Goal: Task Accomplishment & Management: Complete application form

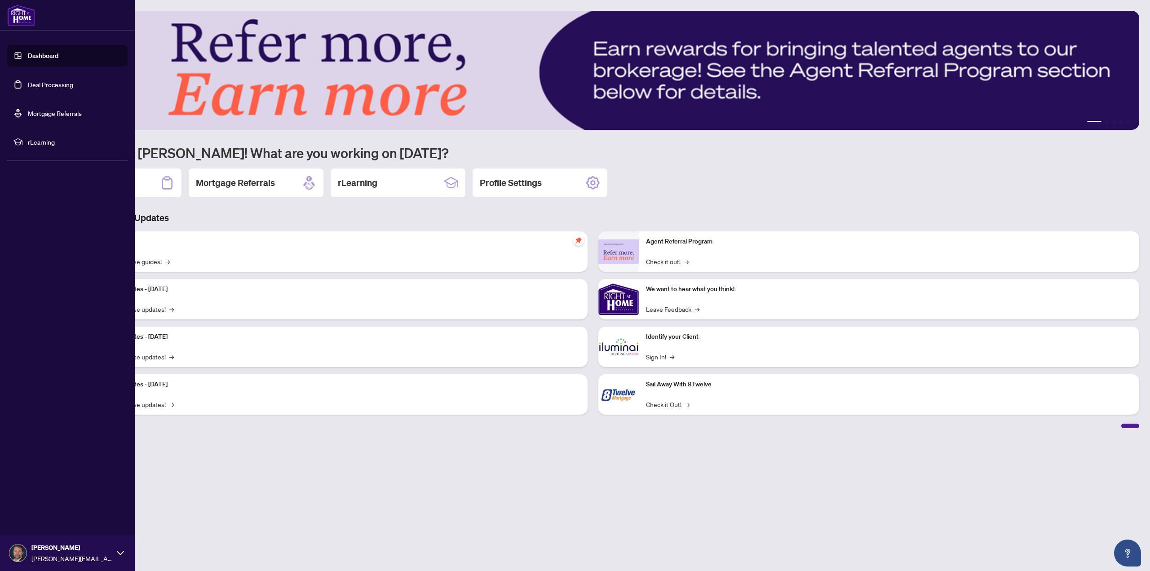
click at [28, 60] on link "Dashboard" at bounding box center [43, 56] width 31 height 8
click at [67, 86] on link "Deal Processing" at bounding box center [50, 84] width 45 height 8
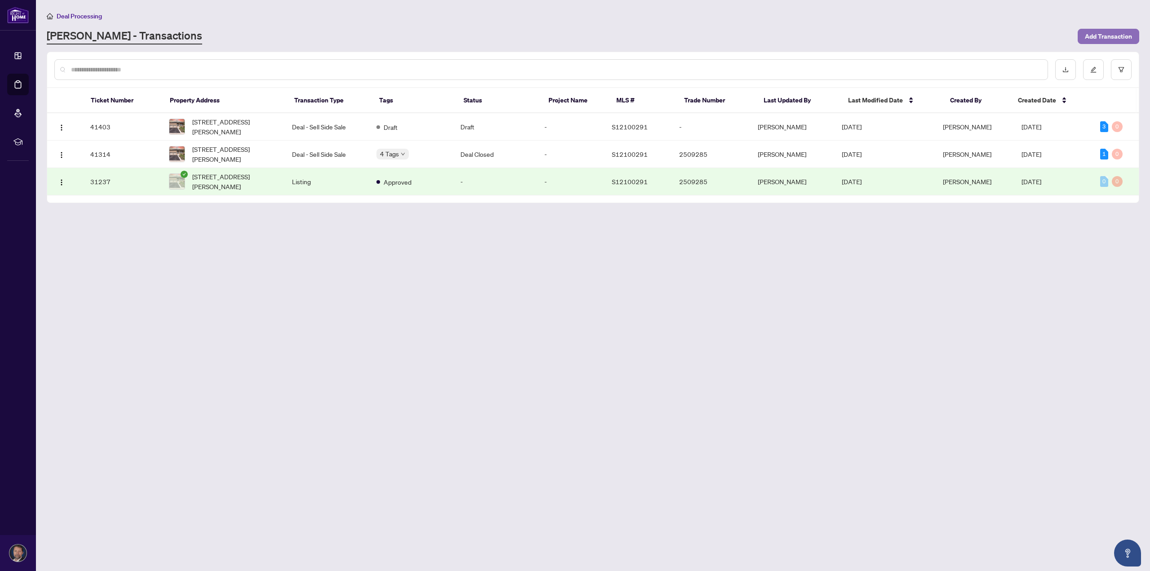
click at [1091, 35] on span "Add Transaction" at bounding box center [1108, 36] width 47 height 14
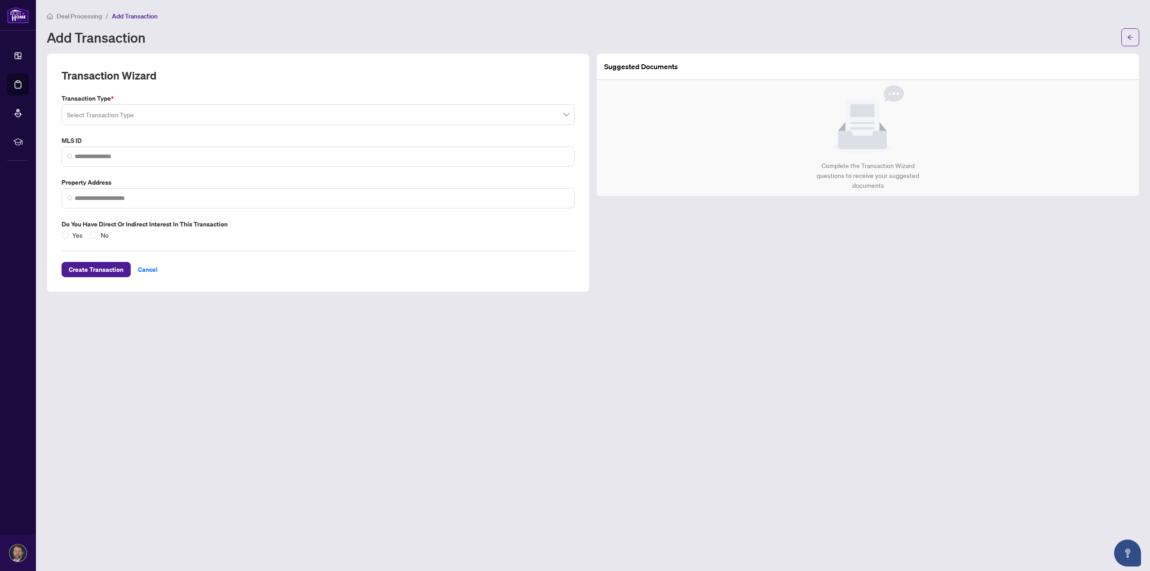
click at [151, 110] on input "search" at bounding box center [314, 116] width 494 height 20
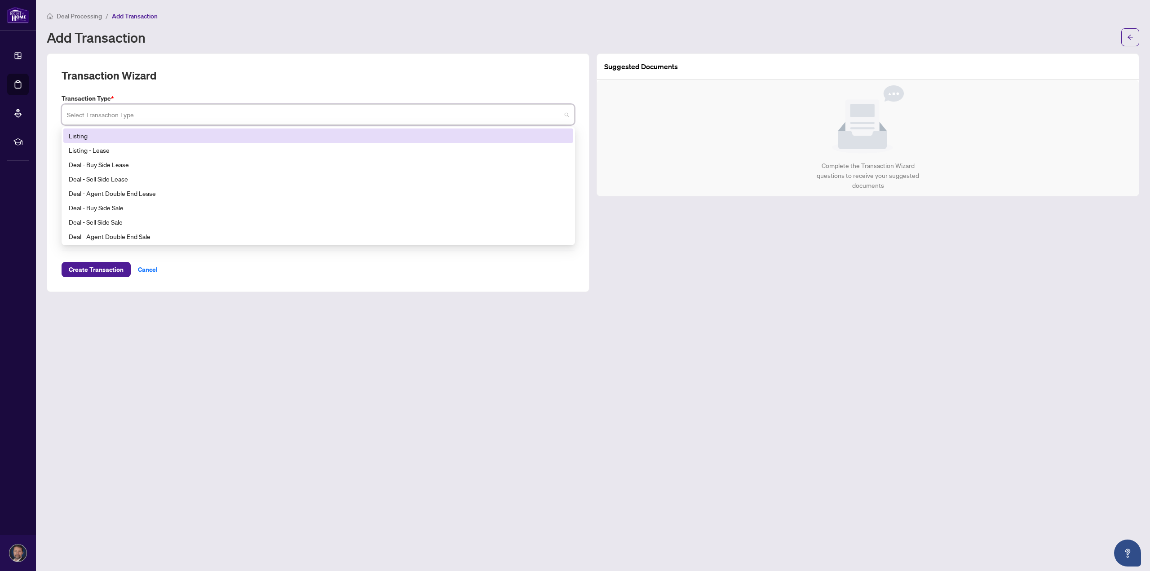
click at [124, 137] on div "Listing" at bounding box center [318, 136] width 499 height 10
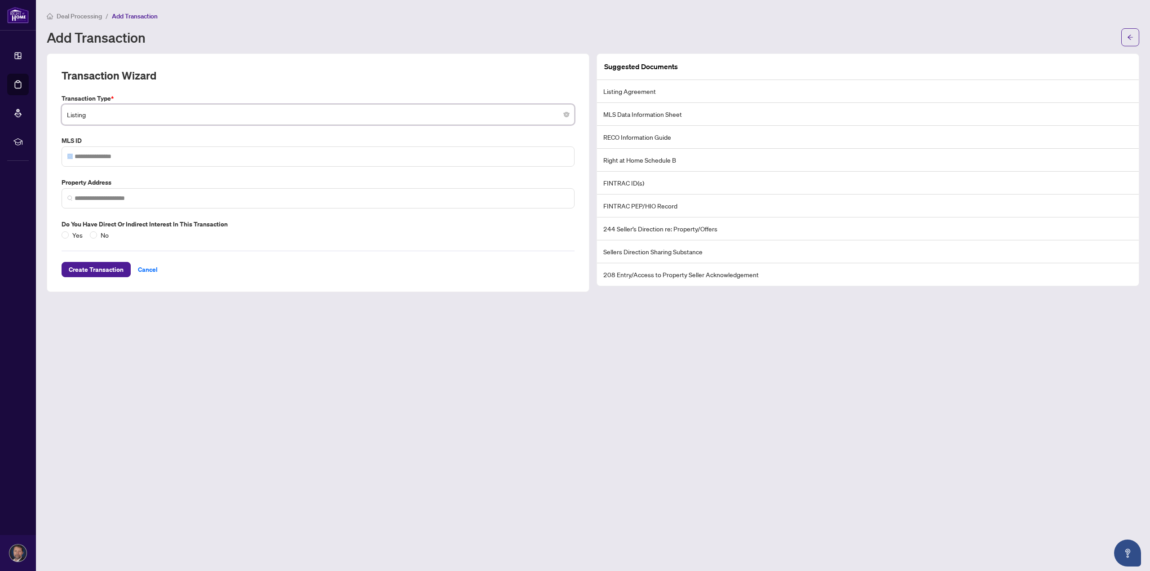
click at [124, 137] on label "MLS ID" at bounding box center [318, 141] width 513 height 10
click at [123, 197] on input "search" at bounding box center [322, 198] width 494 height 9
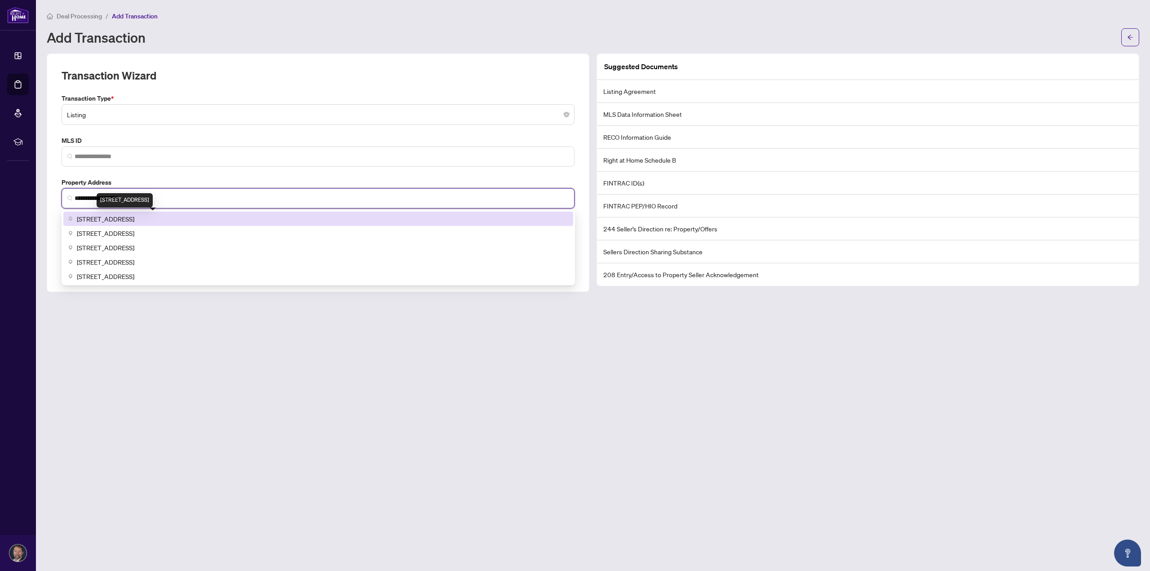
click at [129, 214] on span "[STREET_ADDRESS]" at bounding box center [106, 219] width 58 height 10
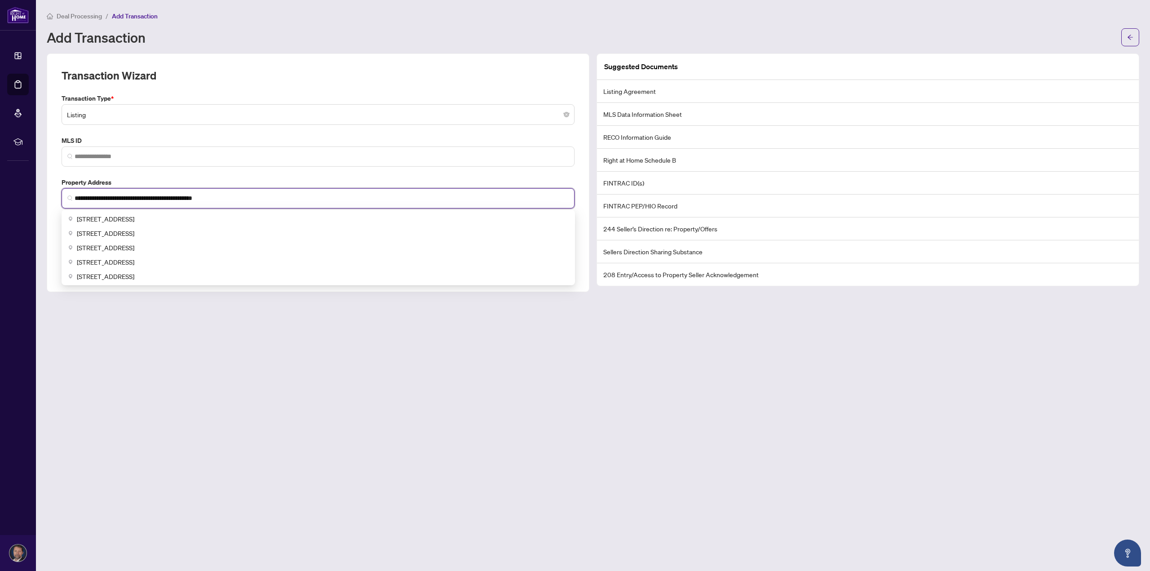
drag, startPoint x: 249, startPoint y: 196, endPoint x: 149, endPoint y: 197, distance: 100.2
click at [149, 197] on input "**********" at bounding box center [322, 198] width 494 height 9
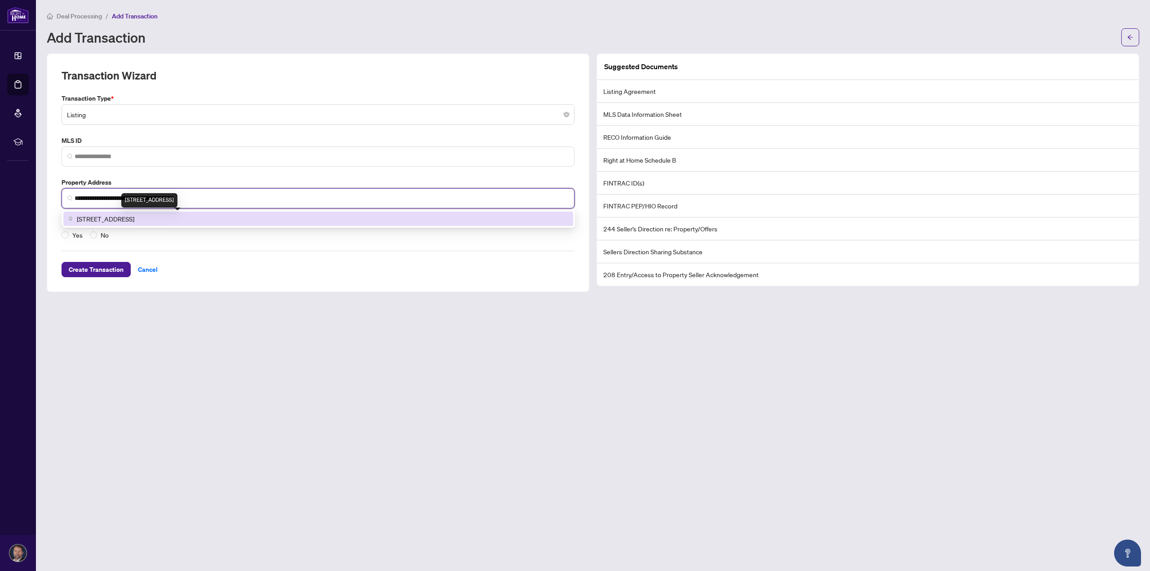
click at [134, 222] on span "[STREET_ADDRESS]" at bounding box center [106, 219] width 58 height 10
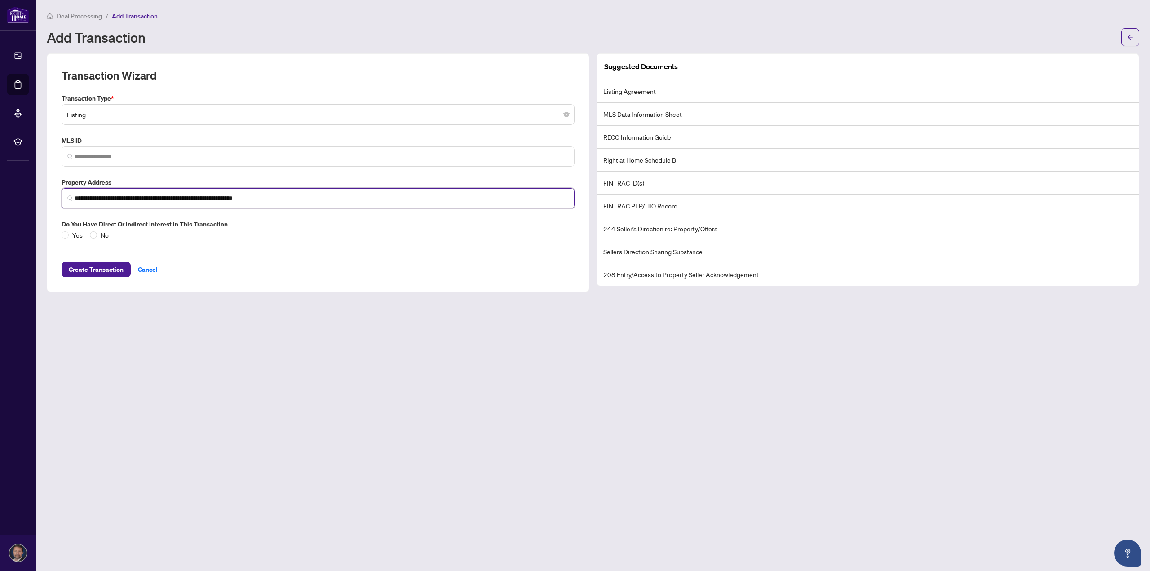
type input "**********"
click at [206, 395] on main "**********" at bounding box center [593, 285] width 1114 height 571
click at [91, 262] on span "Create Transaction" at bounding box center [96, 269] width 55 height 14
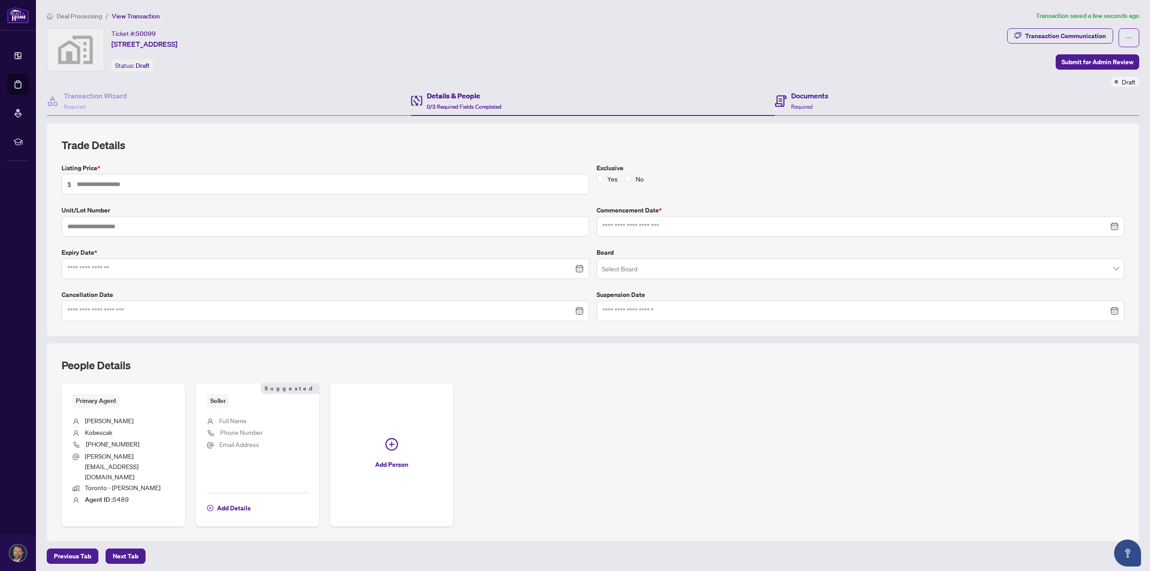
click at [796, 110] on div "Documents Required" at bounding box center [957, 101] width 364 height 29
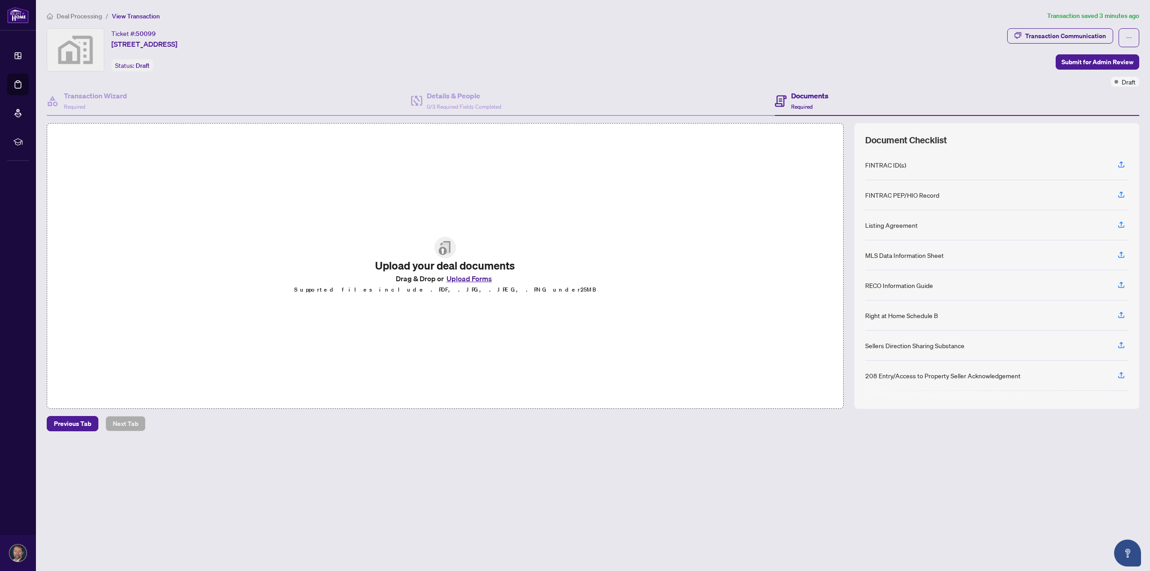
click at [908, 222] on div "Listing Agreement" at bounding box center [891, 225] width 53 height 10
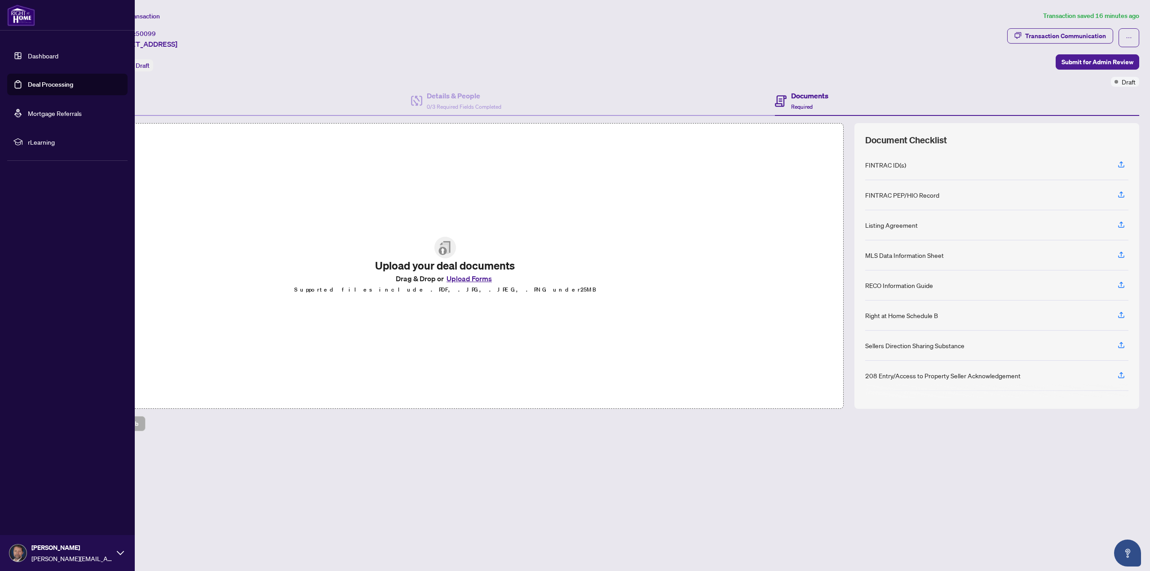
click at [31, 60] on link "Dashboard" at bounding box center [43, 56] width 31 height 8
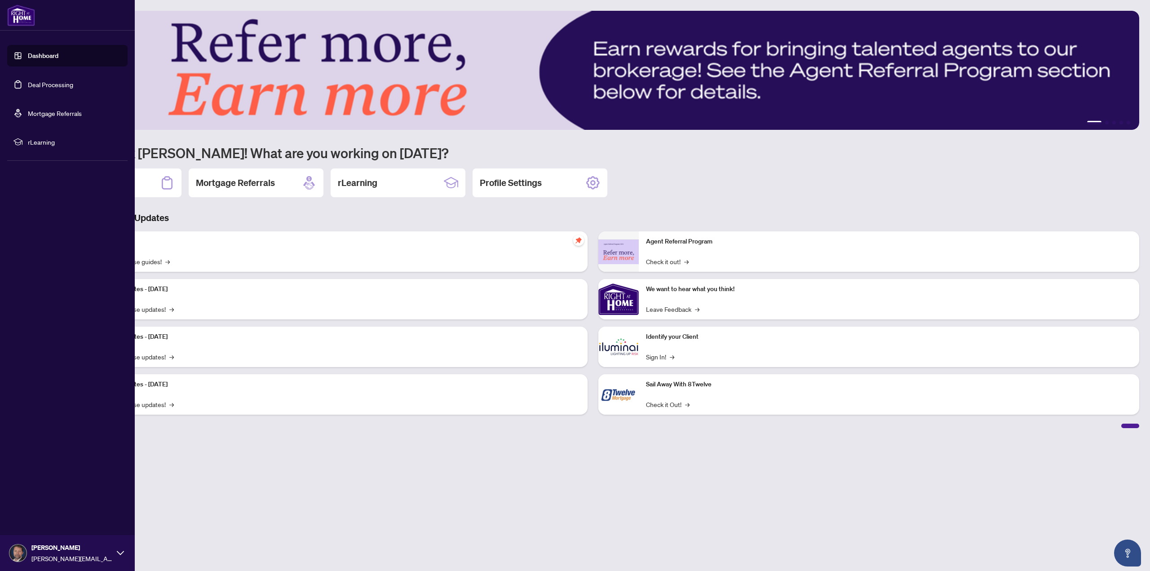
click at [48, 82] on link "Deal Processing" at bounding box center [50, 84] width 45 height 8
